Goal: Check status: Check status

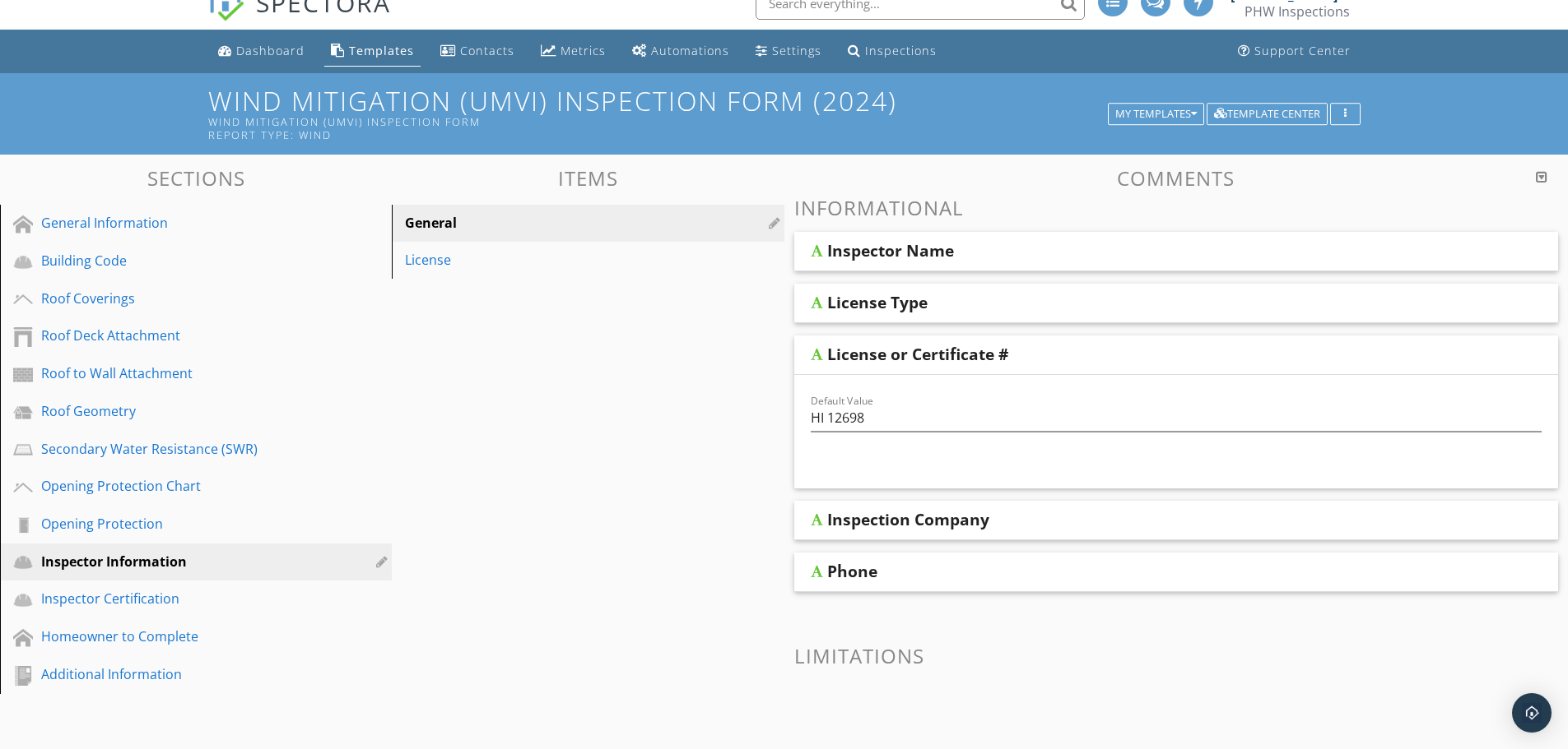
drag, startPoint x: 898, startPoint y: 54, endPoint x: 906, endPoint y: 57, distance: 8.5
click at [898, 54] on div "Inspections" at bounding box center [900, 50] width 72 height 16
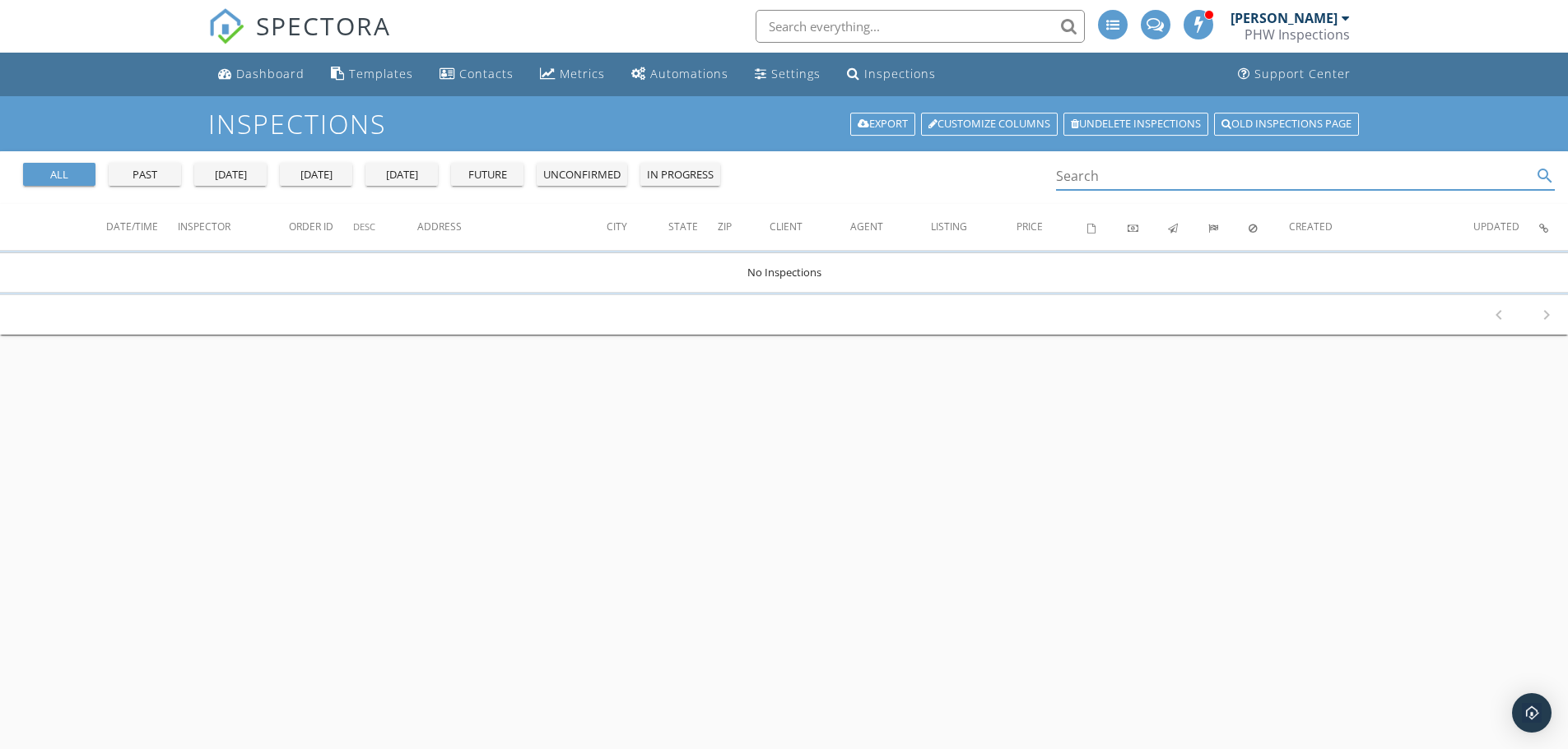
click at [1095, 172] on input "Search" at bounding box center [1294, 176] width 477 height 27
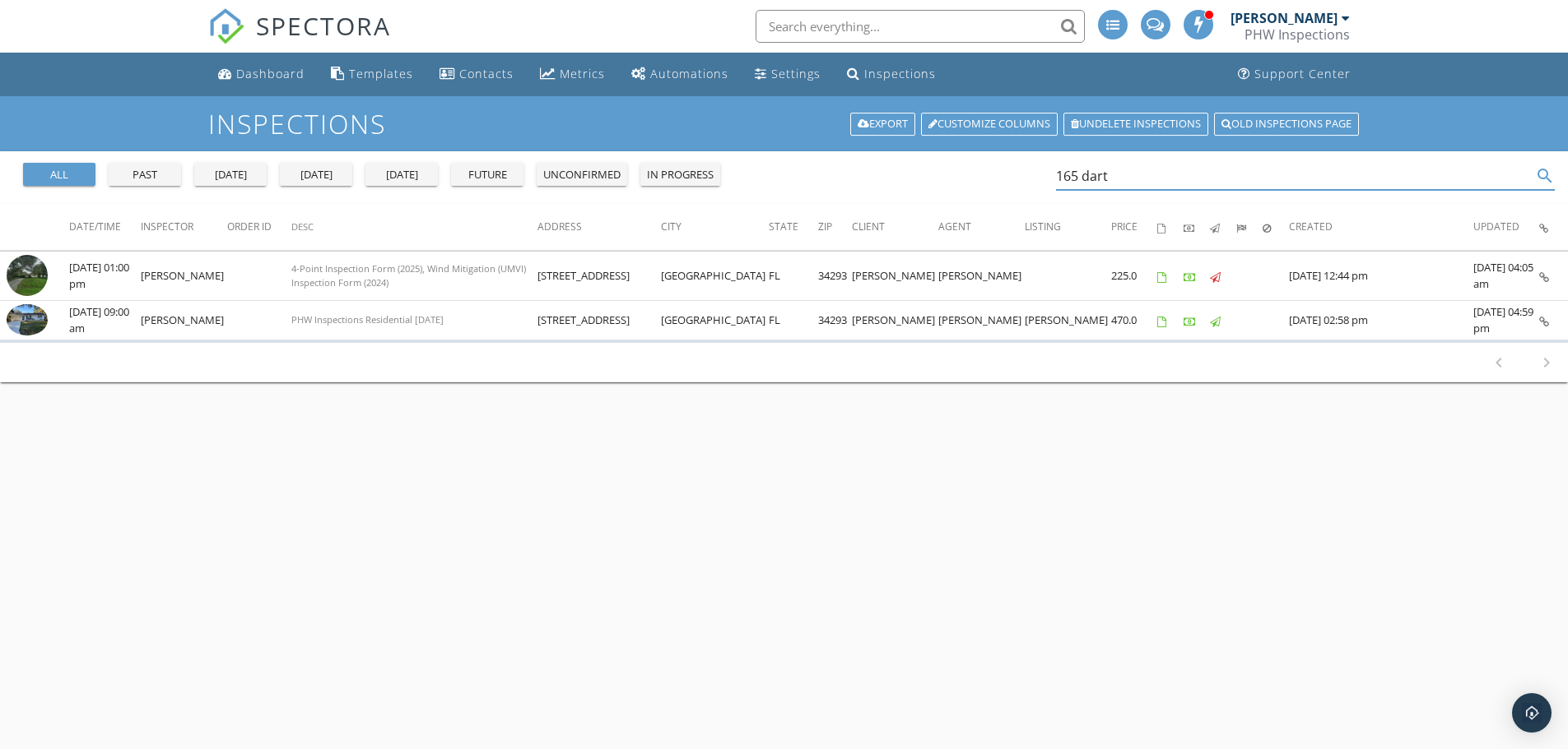
type input "165 dart"
click at [30, 325] on img at bounding box center [27, 320] width 41 height 31
click at [35, 321] on img at bounding box center [27, 320] width 41 height 31
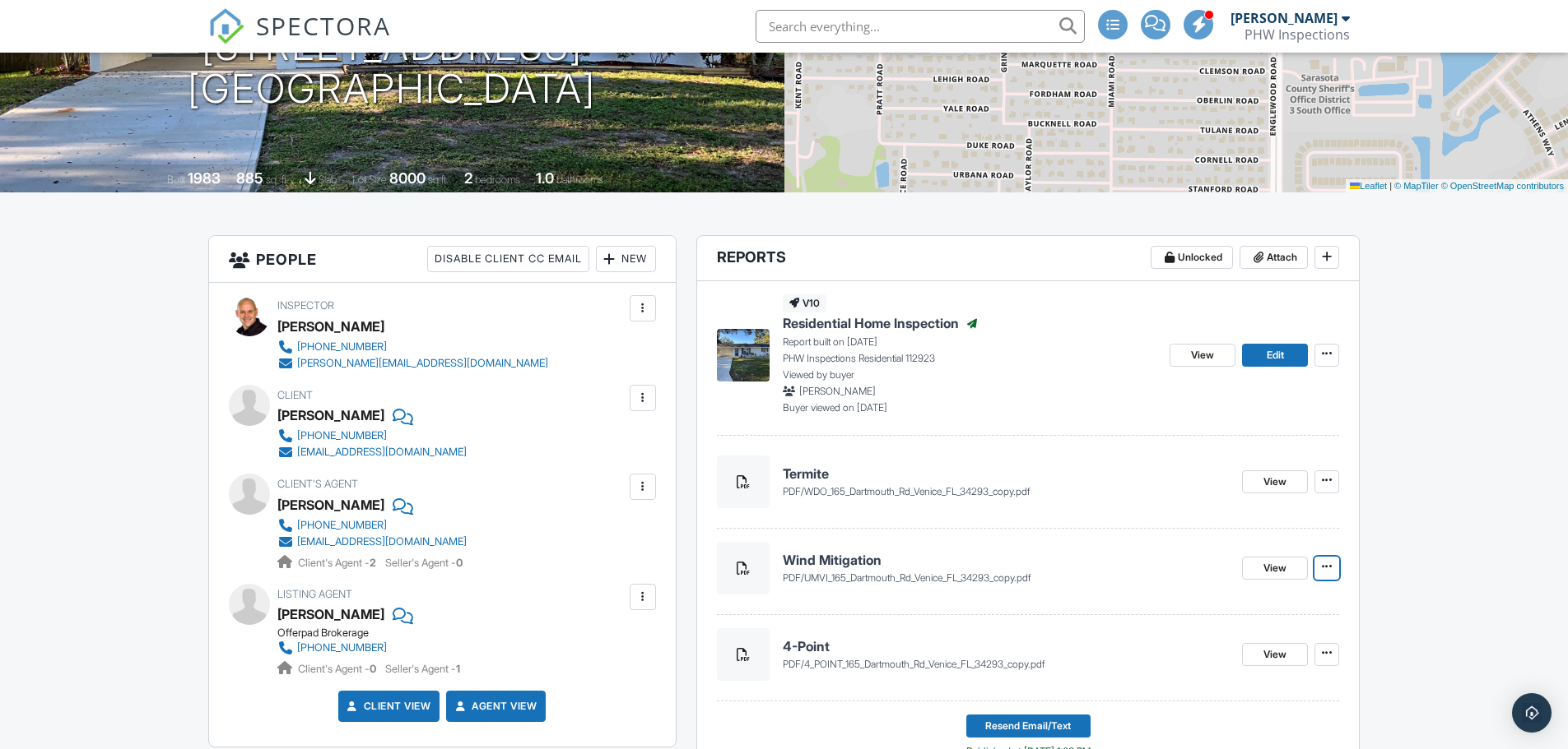
click at [1331, 570] on icon at bounding box center [1327, 566] width 10 height 12
click at [1288, 569] on link "View" at bounding box center [1275, 568] width 66 height 23
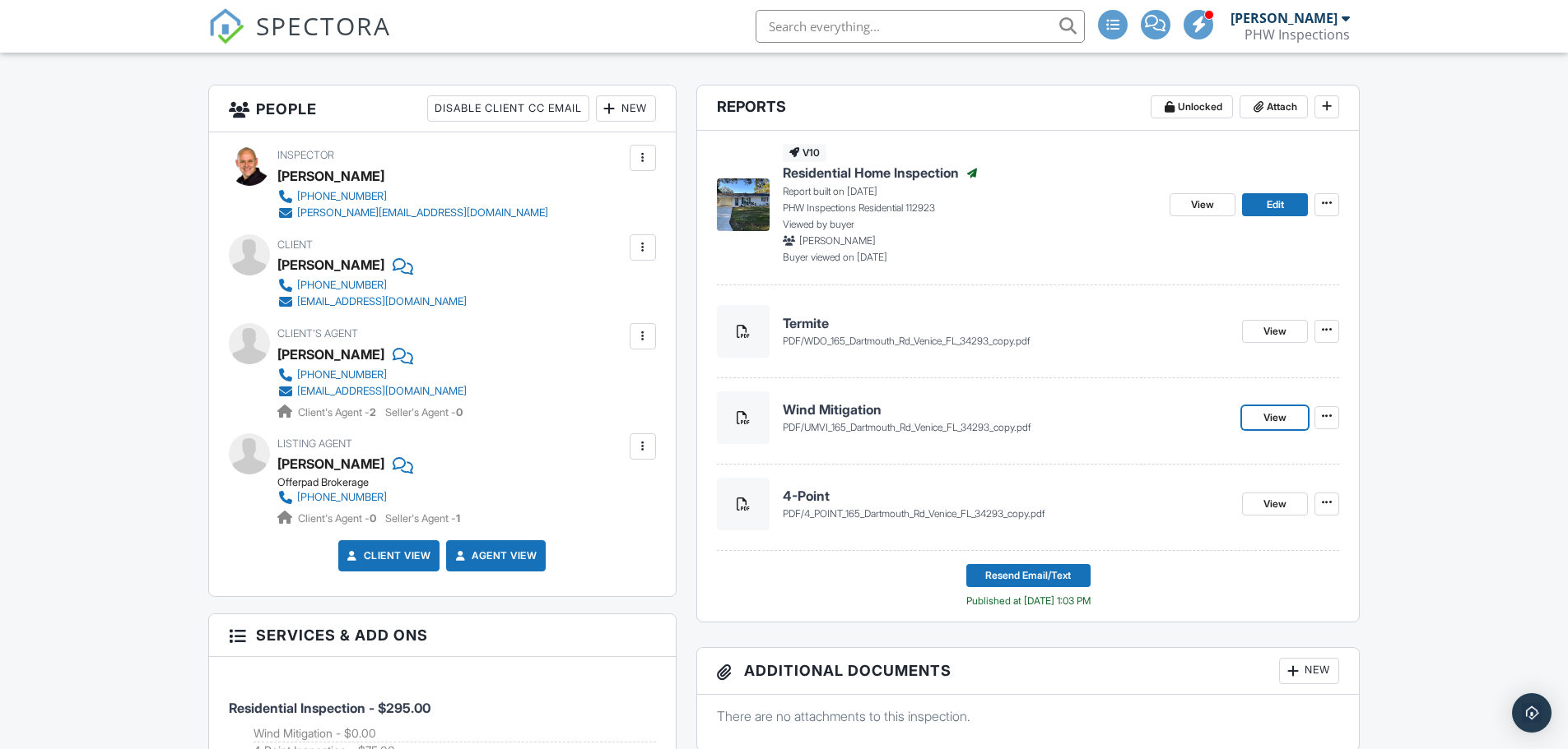
scroll to position [412, 0]
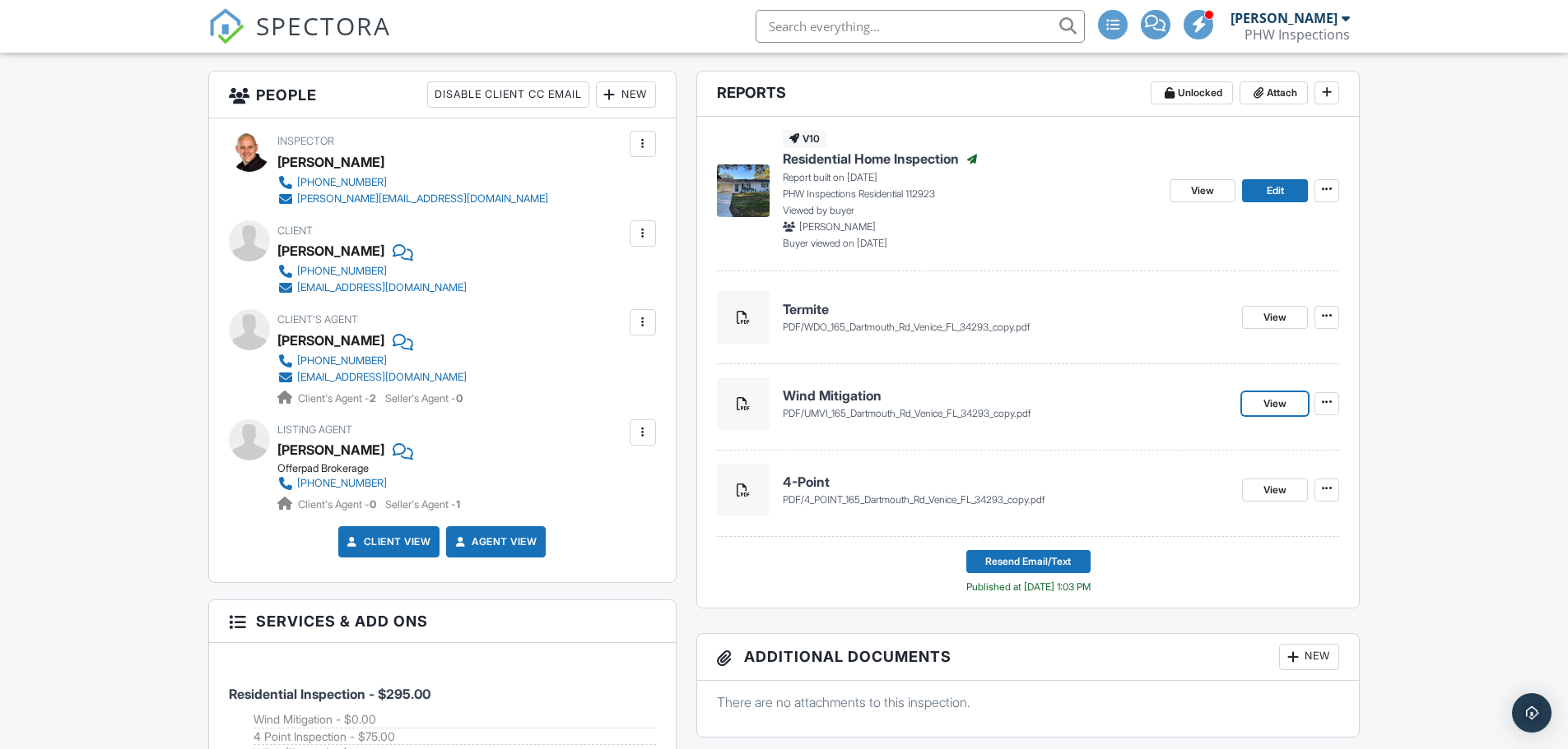
click at [1295, 194] on link "Edit" at bounding box center [1275, 191] width 66 height 23
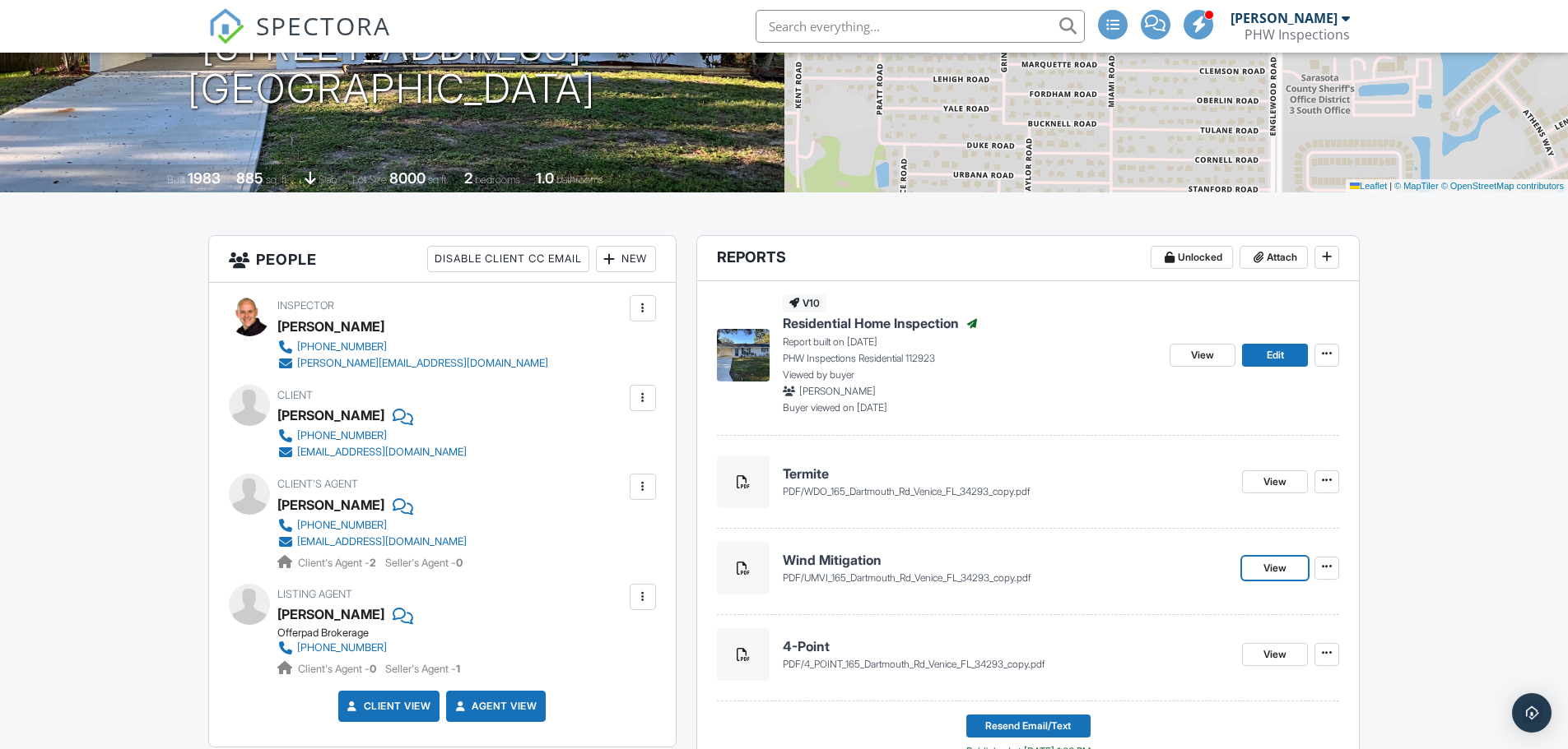
click at [1290, 570] on link "View" at bounding box center [1275, 568] width 66 height 23
click at [1275, 654] on span "View" at bounding box center [1275, 654] width 23 height 16
